Goal: Task Accomplishment & Management: Manage account settings

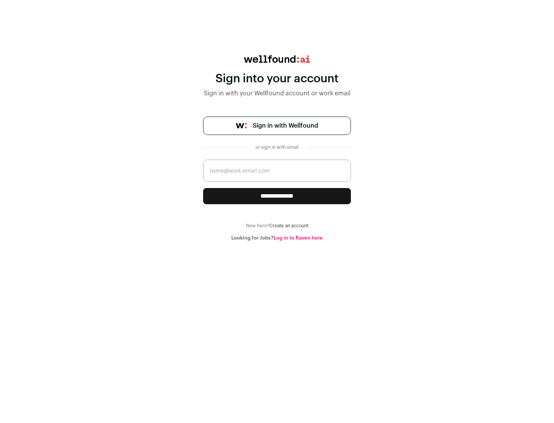
click at [285, 126] on span "Sign in with Wellfound" at bounding box center [285, 125] width 65 height 9
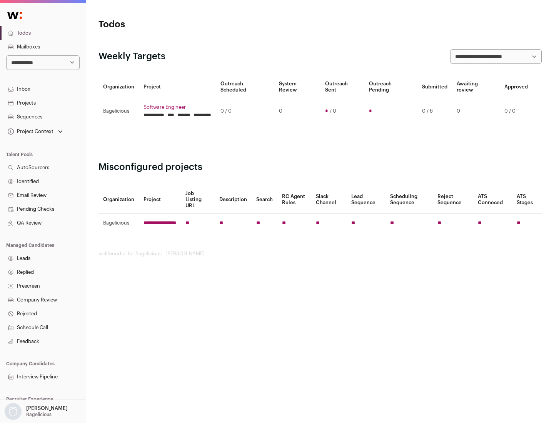
click at [43, 103] on link "Projects" at bounding box center [43, 103] width 86 height 14
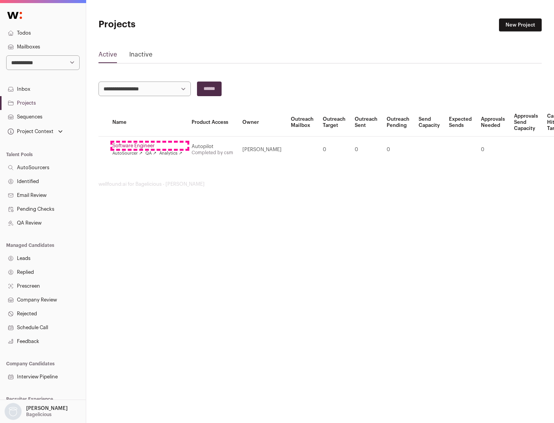
click at [150, 146] on link "Software Engineer" at bounding box center [147, 146] width 70 height 6
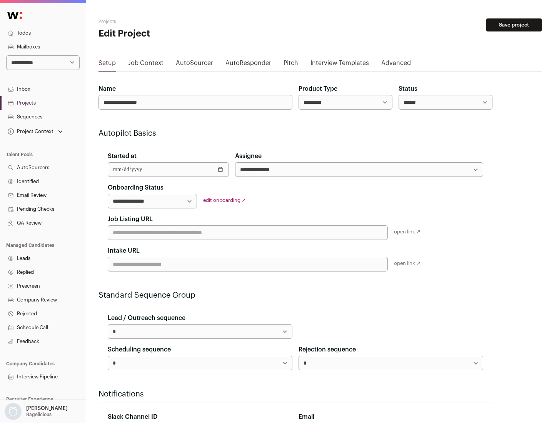
click at [514, 25] on button "Save project" at bounding box center [513, 24] width 55 height 13
